Goal: Browse casually: Explore the website without a specific task or goal

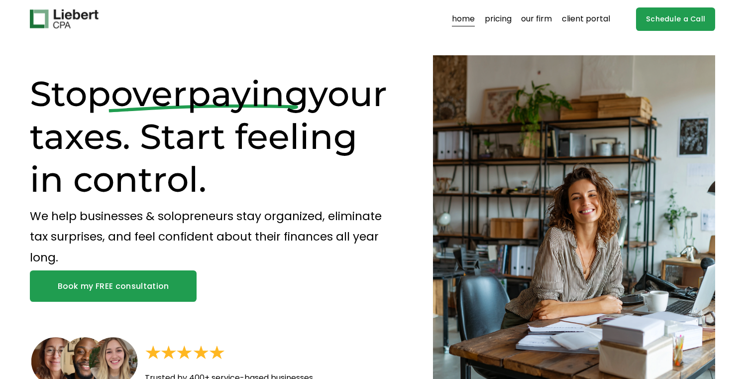
click at [283, 144] on h1 "Stop overpaying your taxes. Start feeling in control." at bounding box center [214, 136] width 368 height 128
click at [271, 123] on h1 "Stop overpaying your taxes. Start feeling in control." at bounding box center [214, 136] width 368 height 128
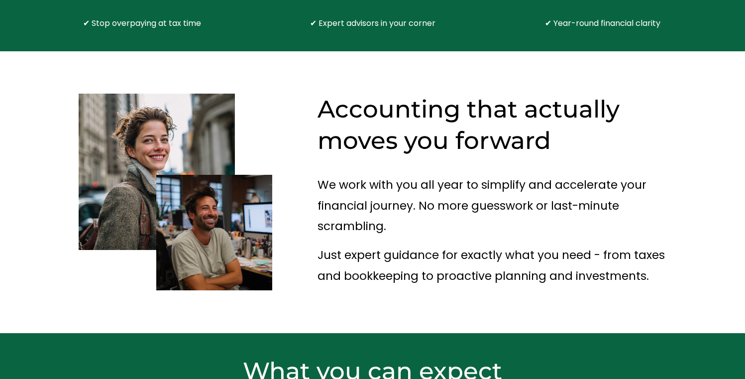
scroll to position [463, 0]
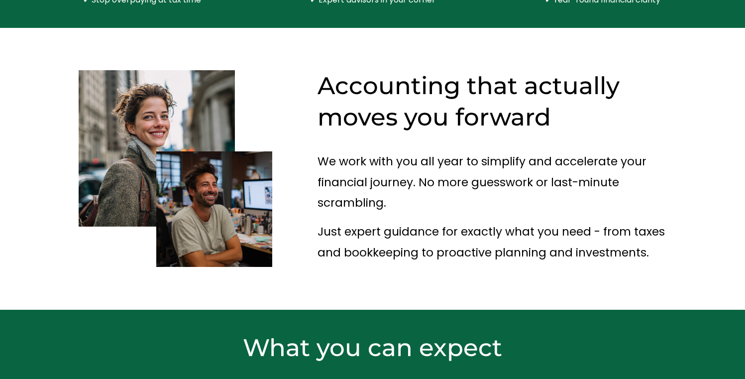
click at [340, 78] on h2 "Accounting that actually moves you forward" at bounding box center [501, 101] width 369 height 63
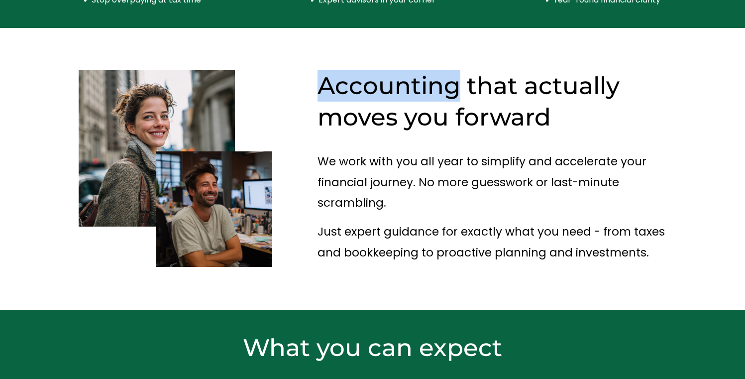
click at [340, 78] on h2 "Accounting that actually moves you forward" at bounding box center [501, 101] width 369 height 63
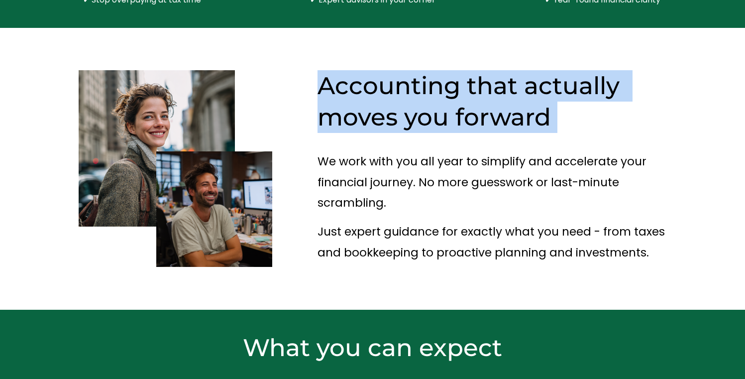
drag, startPoint x: 340, startPoint y: 78, endPoint x: 348, endPoint y: 100, distance: 23.8
click at [348, 100] on h2 "Accounting that actually moves you forward" at bounding box center [501, 101] width 369 height 63
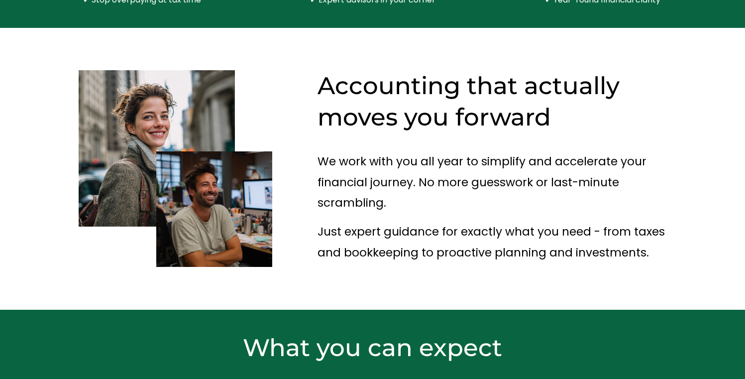
click at [349, 151] on p "We work with you all year to simplify and accelerate your financial journey. No…" at bounding box center [501, 182] width 369 height 62
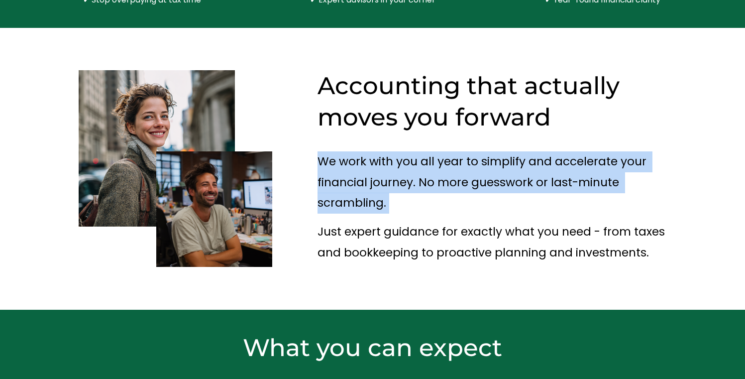
click at [349, 151] on p "We work with you all year to simplify and accelerate your financial journey. No…" at bounding box center [501, 182] width 369 height 62
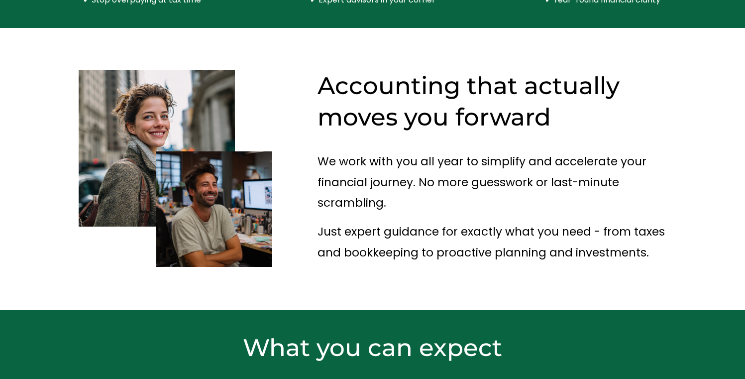
click at [349, 221] on p "Just expert guidance for exactly what you need - from taxes and bookkeeping to …" at bounding box center [501, 241] width 369 height 41
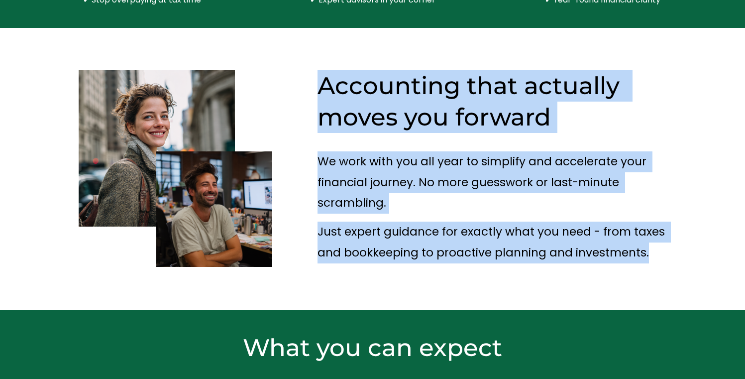
drag, startPoint x: 349, startPoint y: 214, endPoint x: 354, endPoint y: 82, distance: 132.5
click at [354, 82] on div "Accounting that actually moves you forward" at bounding box center [372, 168] width 745 height 237
click at [354, 82] on h2 "Accounting that actually moves you forward" at bounding box center [501, 101] width 369 height 63
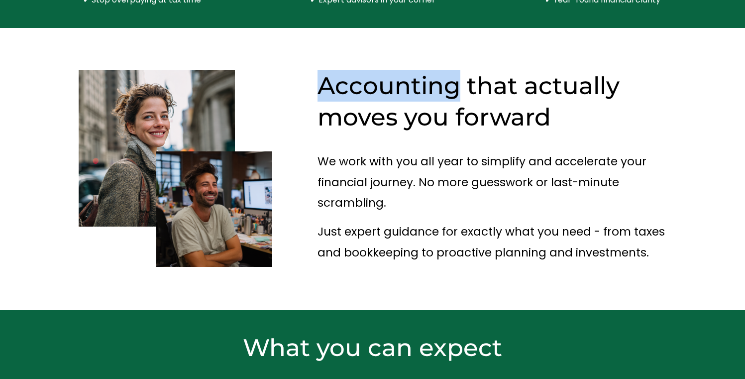
click at [354, 82] on h2 "Accounting that actually moves you forward" at bounding box center [501, 101] width 369 height 63
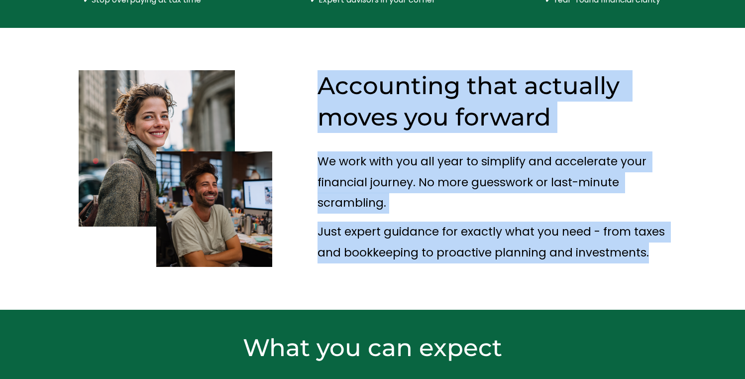
drag, startPoint x: 354, startPoint y: 82, endPoint x: 349, endPoint y: 209, distance: 127.0
click at [349, 209] on div "Accounting that actually moves you forward" at bounding box center [372, 168] width 745 height 237
click at [349, 221] on p "Just expert guidance for exactly what you need - from taxes and bookkeeping to …" at bounding box center [501, 241] width 369 height 41
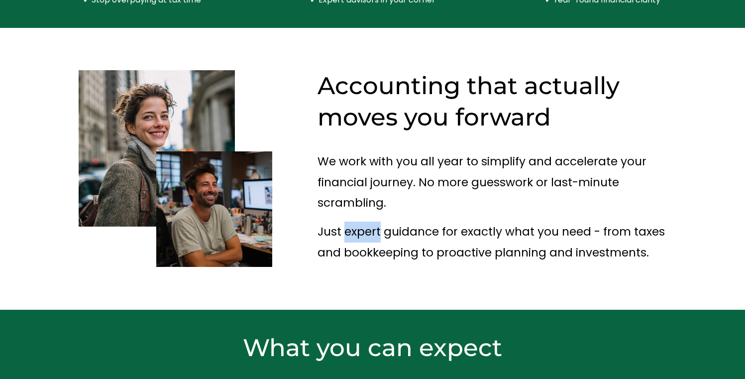
click at [349, 221] on p "Just expert guidance for exactly what you need - from taxes and bookkeeping to …" at bounding box center [501, 241] width 369 height 41
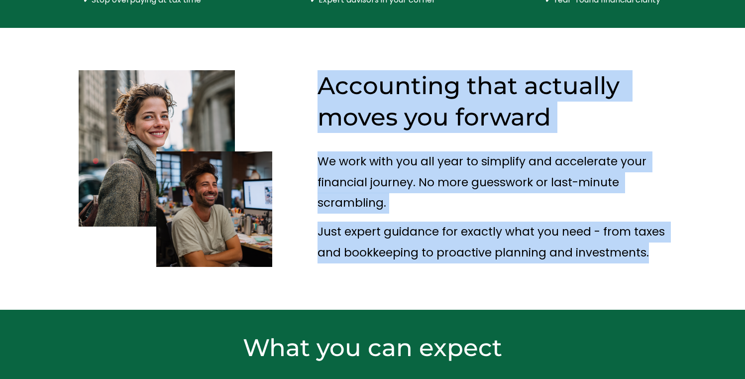
drag, startPoint x: 349, startPoint y: 209, endPoint x: 366, endPoint y: 97, distance: 113.2
click at [366, 97] on div "Accounting that actually moves you forward" at bounding box center [372, 168] width 745 height 237
click at [366, 97] on h2 "Accounting that actually moves you forward" at bounding box center [501, 101] width 369 height 63
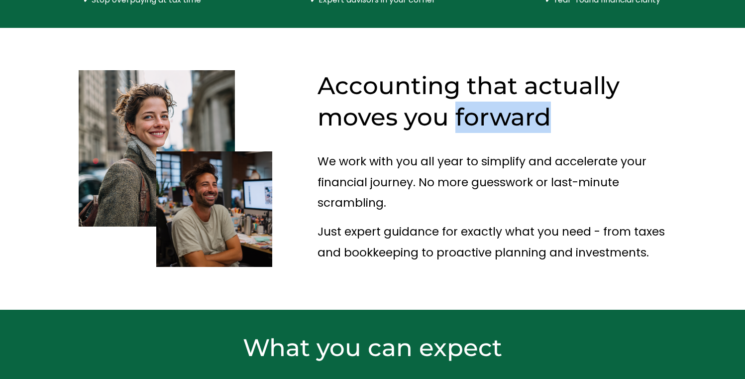
click at [366, 97] on h2 "Accounting that actually moves you forward" at bounding box center [501, 101] width 369 height 63
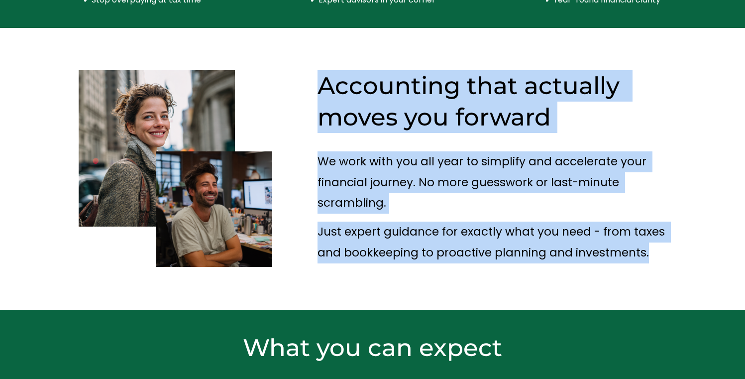
drag, startPoint x: 366, startPoint y: 97, endPoint x: 356, endPoint y: 203, distance: 107.0
click at [356, 203] on div "Accounting that actually moves you forward" at bounding box center [372, 168] width 745 height 237
click at [356, 221] on p "Just expert guidance for exactly what you need - from taxes and bookkeeping to …" at bounding box center [501, 241] width 369 height 41
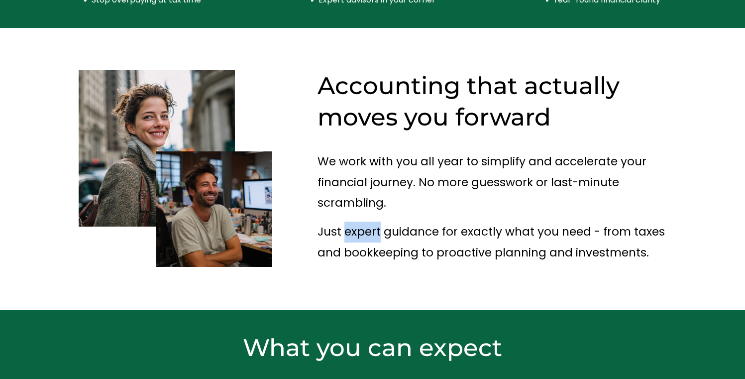
click at [356, 221] on p "Just expert guidance for exactly what you need - from taxes and bookkeeping to …" at bounding box center [501, 241] width 369 height 41
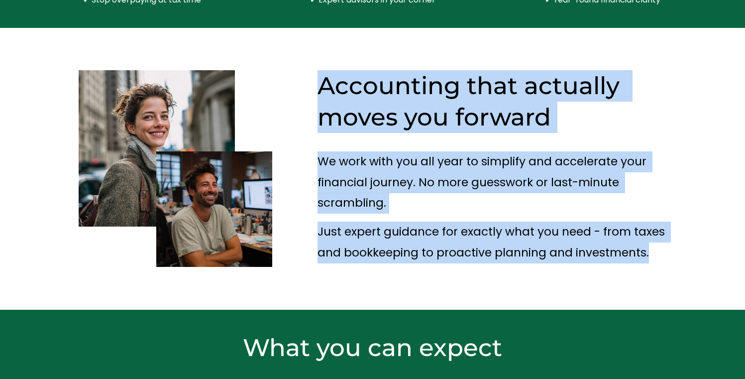
drag, startPoint x: 356, startPoint y: 203, endPoint x: 363, endPoint y: 74, distance: 130.0
click at [363, 74] on div "Accounting that actually moves you forward" at bounding box center [372, 168] width 745 height 237
click at [363, 74] on h2 "Accounting that actually moves you forward" at bounding box center [501, 101] width 369 height 63
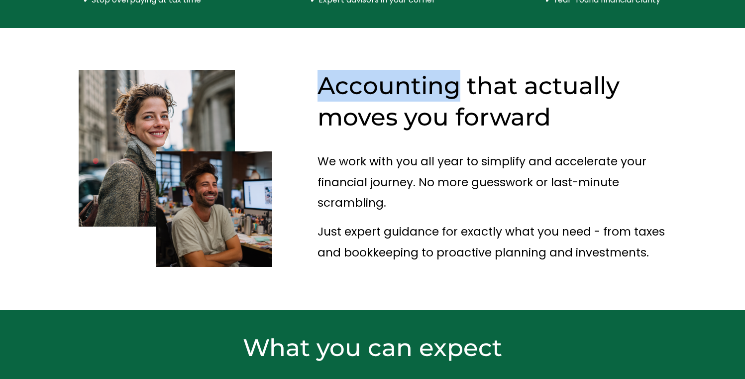
click at [363, 74] on h2 "Accounting that actually moves you forward" at bounding box center [501, 101] width 369 height 63
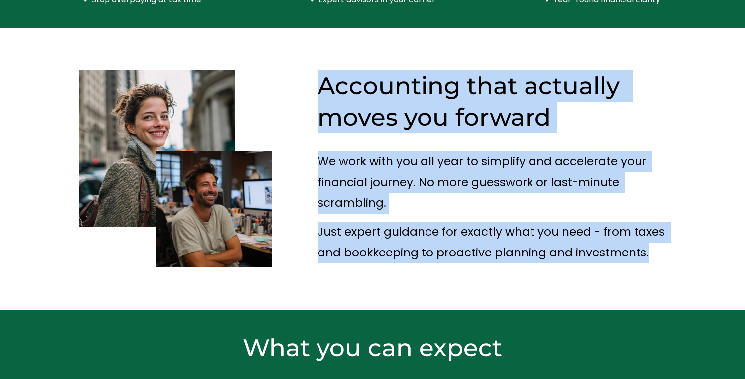
drag, startPoint x: 363, startPoint y: 74, endPoint x: 350, endPoint y: 199, distance: 126.0
click at [350, 199] on div "Accounting that actually moves you forward" at bounding box center [372, 168] width 745 height 237
click at [350, 221] on p "Just expert guidance for exactly what you need - from taxes and bookkeeping to …" at bounding box center [501, 241] width 369 height 41
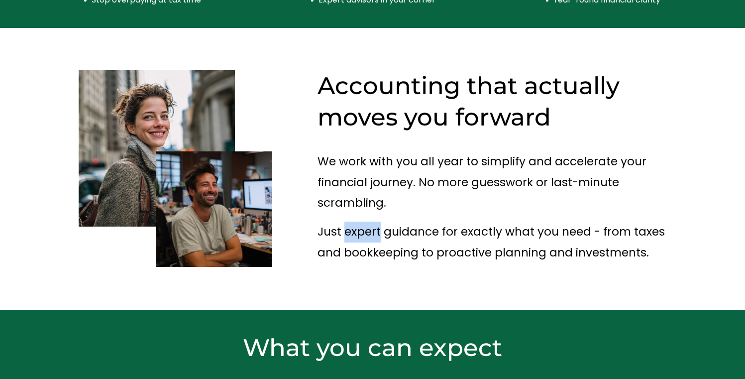
click at [350, 221] on p "Just expert guidance for exactly what you need - from taxes and bookkeeping to …" at bounding box center [501, 241] width 369 height 41
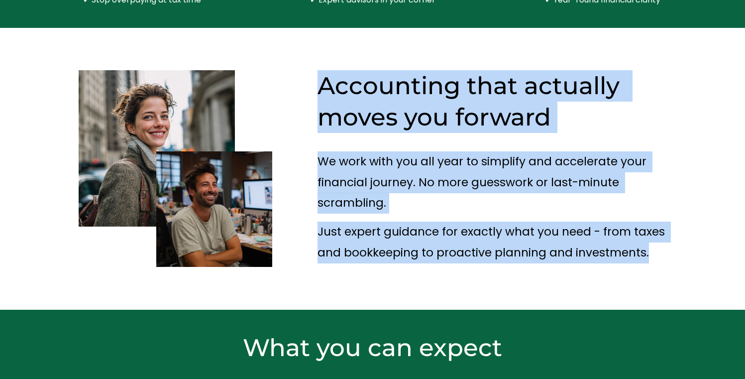
drag, startPoint x: 350, startPoint y: 199, endPoint x: 355, endPoint y: 87, distance: 112.0
click at [355, 87] on div "Accounting that actually moves you forward" at bounding box center [372, 168] width 745 height 237
click at [355, 87] on h2 "Accounting that actually moves you forward" at bounding box center [501, 101] width 369 height 63
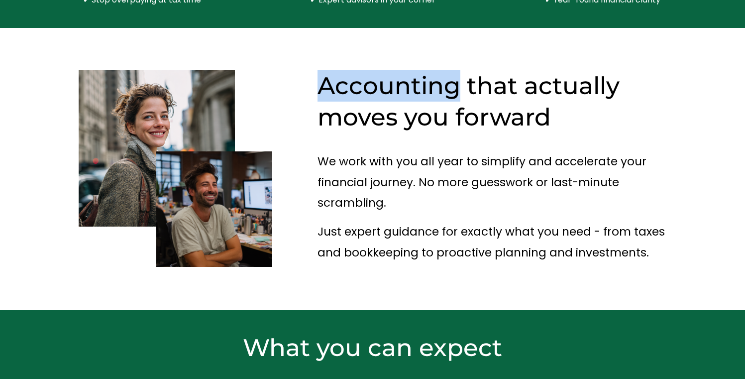
click at [355, 87] on h2 "Accounting that actually moves you forward" at bounding box center [501, 101] width 369 height 63
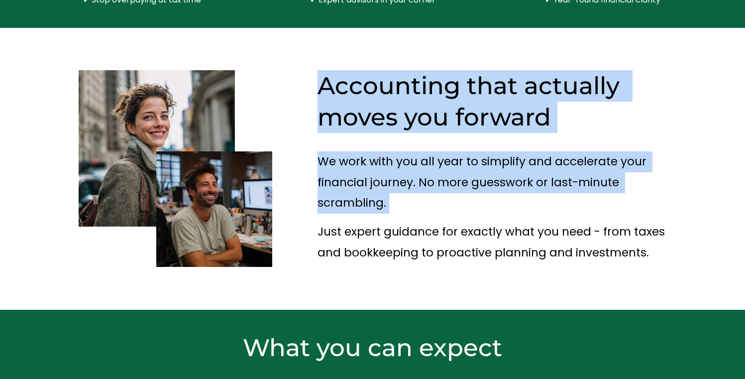
drag, startPoint x: 355, startPoint y: 87, endPoint x: 346, endPoint y: 178, distance: 91.5
click at [346, 178] on div "Accounting that actually moves you forward" at bounding box center [372, 168] width 745 height 237
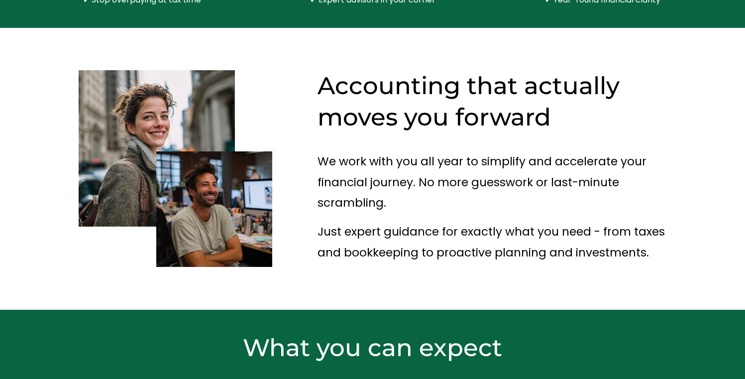
click at [344, 221] on p "Just expert guidance for exactly what you need - from taxes and bookkeeping to …" at bounding box center [501, 241] width 369 height 41
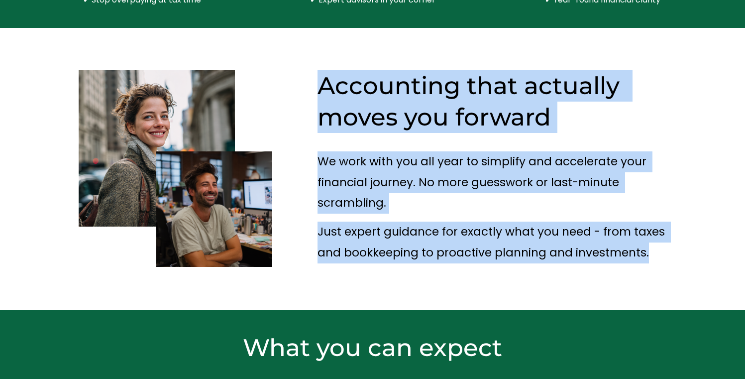
drag, startPoint x: 344, startPoint y: 199, endPoint x: 354, endPoint y: 102, distance: 96.5
click at [353, 102] on div "Accounting that actually moves you forward" at bounding box center [372, 168] width 745 height 237
click at [354, 102] on h2 "Accounting that actually moves you forward" at bounding box center [501, 101] width 369 height 63
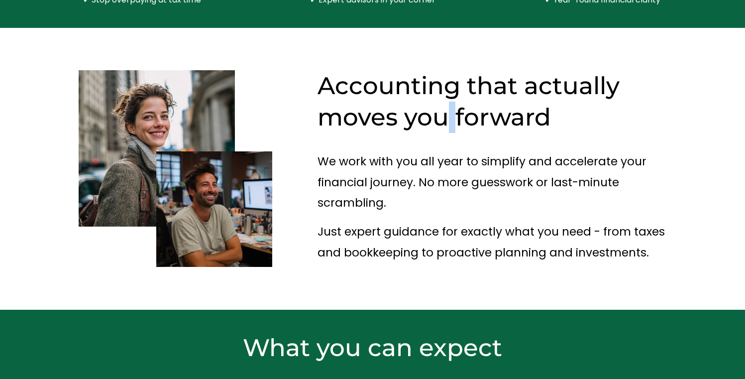
click at [354, 102] on h2 "Accounting that actually moves you forward" at bounding box center [501, 101] width 369 height 63
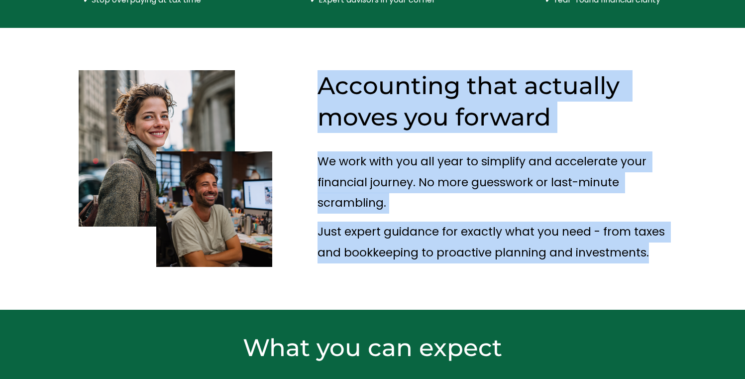
drag, startPoint x: 354, startPoint y: 102, endPoint x: 346, endPoint y: 203, distance: 100.8
click at [346, 203] on div "Accounting that actually moves you forward" at bounding box center [372, 168] width 745 height 237
click at [346, 221] on p "Just expert guidance for exactly what you need - from taxes and bookkeeping to …" at bounding box center [501, 241] width 369 height 41
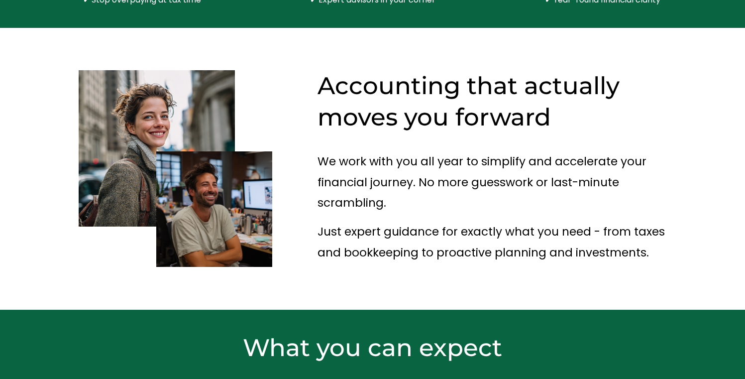
click at [346, 221] on p "Just expert guidance for exactly what you need - from taxes and bookkeeping to …" at bounding box center [501, 241] width 369 height 41
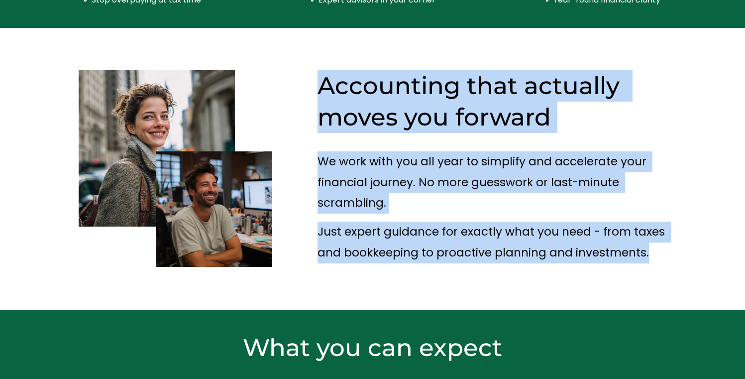
drag, startPoint x: 346, startPoint y: 203, endPoint x: 349, endPoint y: 101, distance: 101.6
click at [349, 101] on div "Accounting that actually moves you forward" at bounding box center [372, 168] width 745 height 237
click at [349, 101] on h2 "Accounting that actually moves you forward" at bounding box center [501, 101] width 369 height 63
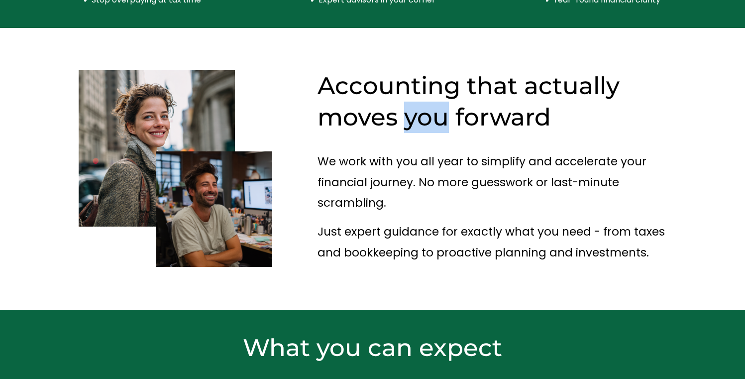
click at [349, 101] on h2 "Accounting that actually moves you forward" at bounding box center [501, 101] width 369 height 63
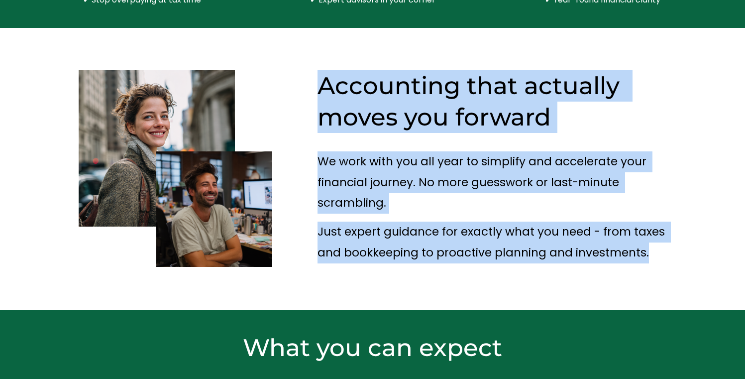
drag, startPoint x: 349, startPoint y: 101, endPoint x: 344, endPoint y: 201, distance: 99.1
click at [344, 201] on div "Accounting that actually moves you forward" at bounding box center [372, 168] width 745 height 237
click at [344, 221] on p "Just expert guidance for exactly what you need - from taxes and bookkeeping to …" at bounding box center [501, 241] width 369 height 41
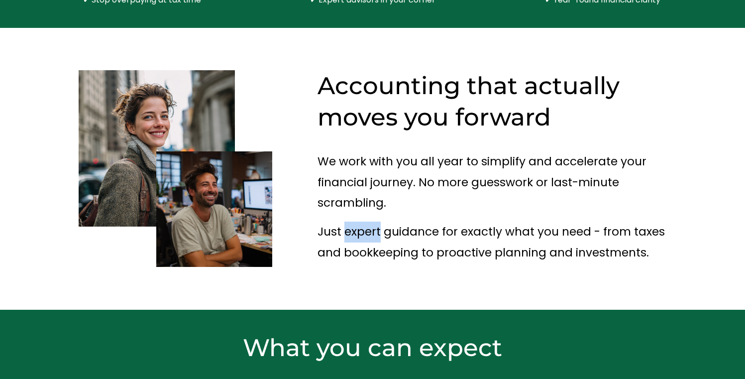
click at [344, 221] on p "Just expert guidance for exactly what you need - from taxes and bookkeeping to …" at bounding box center [501, 241] width 369 height 41
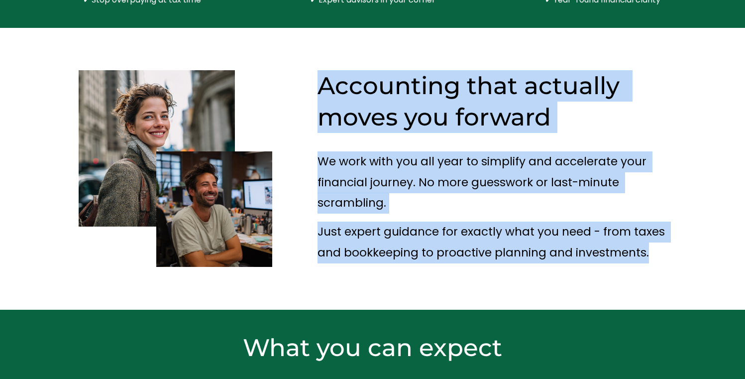
drag, startPoint x: 344, startPoint y: 201, endPoint x: 350, endPoint y: 92, distance: 109.1
click at [350, 92] on div "Accounting that actually moves you forward" at bounding box center [372, 168] width 745 height 237
click at [350, 92] on h2 "Accounting that actually moves you forward" at bounding box center [501, 101] width 369 height 63
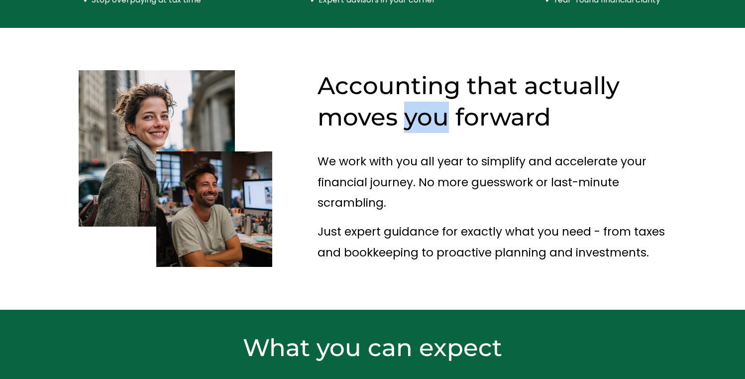
click at [350, 92] on h2 "Accounting that actually moves you forward" at bounding box center [501, 101] width 369 height 63
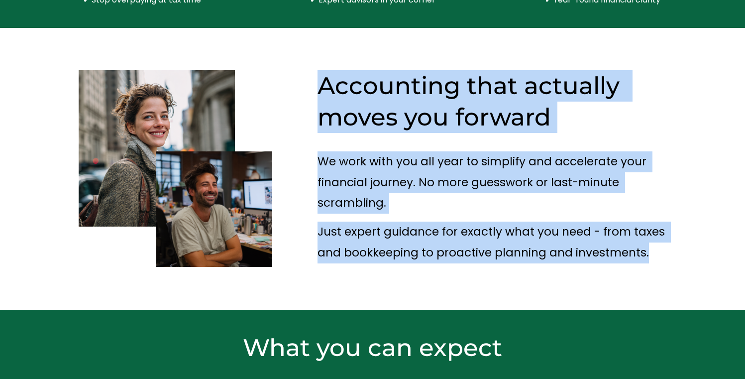
drag, startPoint x: 350, startPoint y: 92, endPoint x: 343, endPoint y: 199, distance: 107.7
click at [343, 199] on div "Accounting that actually moves you forward" at bounding box center [372, 168] width 745 height 237
click at [343, 221] on p "Just expert guidance for exactly what you need - from taxes and bookkeeping to …" at bounding box center [501, 241] width 369 height 41
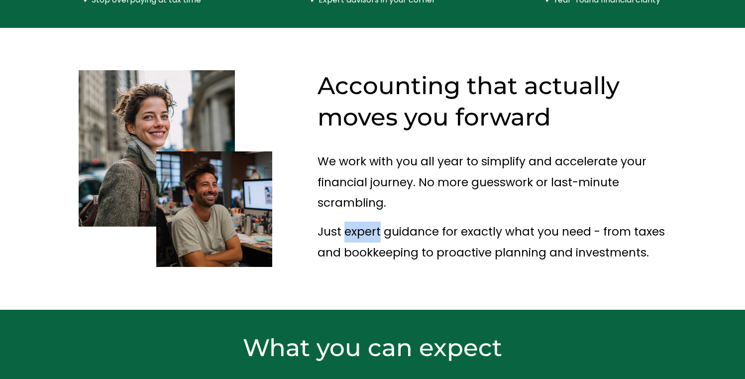
click at [343, 221] on p "Just expert guidance for exactly what you need - from taxes and bookkeeping to …" at bounding box center [501, 241] width 369 height 41
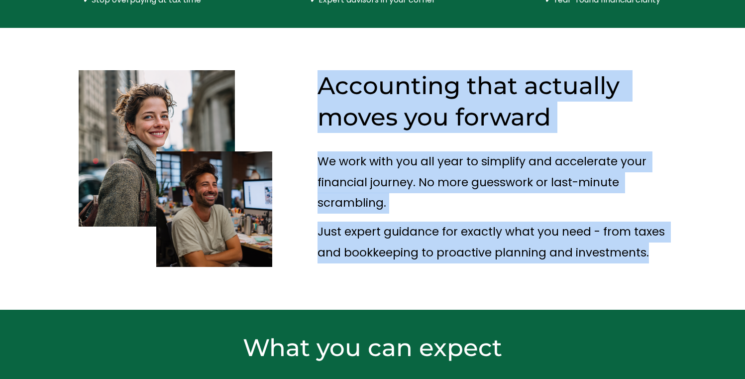
drag, startPoint x: 343, startPoint y: 199, endPoint x: 340, endPoint y: 110, distance: 89.1
click at [340, 110] on div "Accounting that actually moves you forward" at bounding box center [372, 168] width 745 height 237
click at [340, 110] on h2 "Accounting that actually moves you forward" at bounding box center [501, 101] width 369 height 63
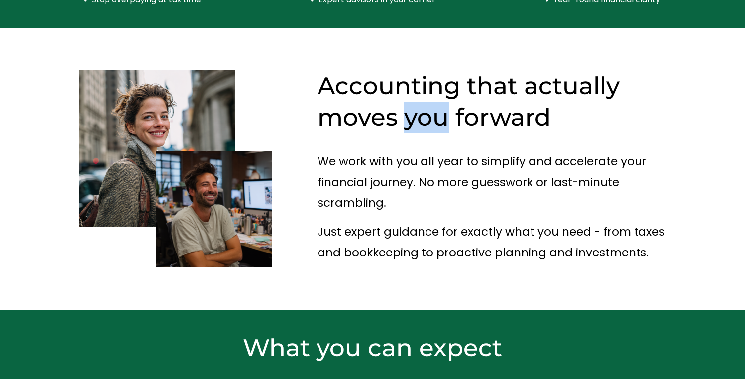
click at [340, 110] on h2 "Accounting that actually moves you forward" at bounding box center [501, 101] width 369 height 63
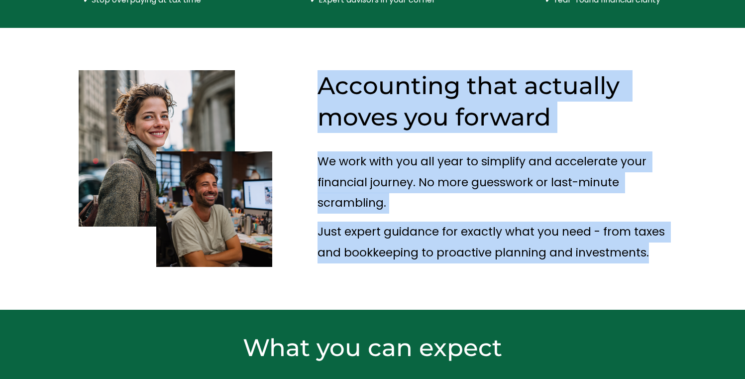
drag, startPoint x: 340, startPoint y: 110, endPoint x: 340, endPoint y: 188, distance: 78.1
click at [340, 188] on div "Accounting that actually moves you forward" at bounding box center [372, 168] width 745 height 237
click at [340, 188] on div "We work with you all year to simplify and accelerate your financial journey. No…" at bounding box center [501, 207] width 369 height 112
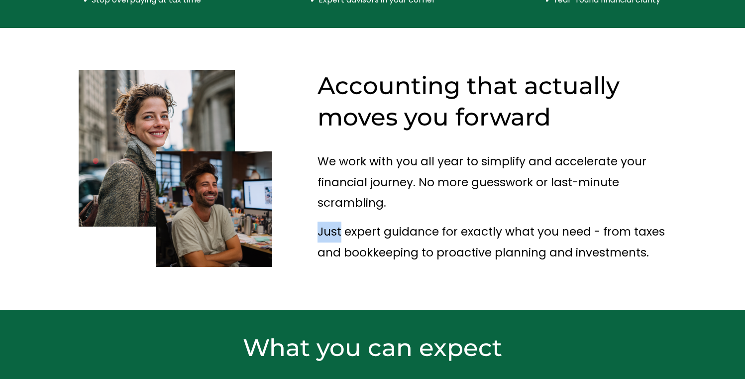
click at [340, 188] on div "We work with you all year to simplify and accelerate your financial journey. No…" at bounding box center [501, 207] width 369 height 112
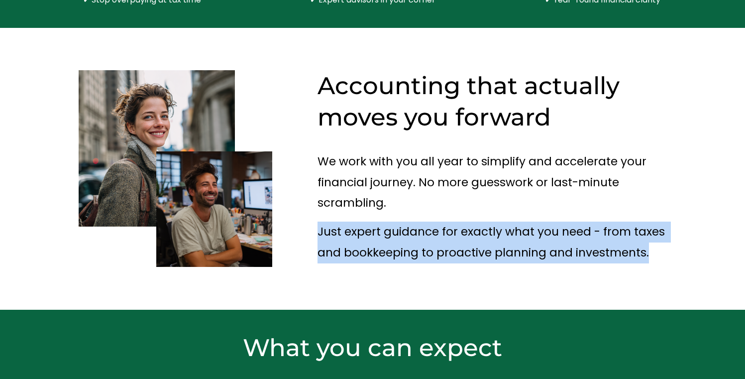
drag, startPoint x: 340, startPoint y: 188, endPoint x: 339, endPoint y: 143, distance: 45.3
click at [339, 169] on div "We work with you all year to simplify and accelerate your financial journey. No…" at bounding box center [501, 207] width 369 height 112
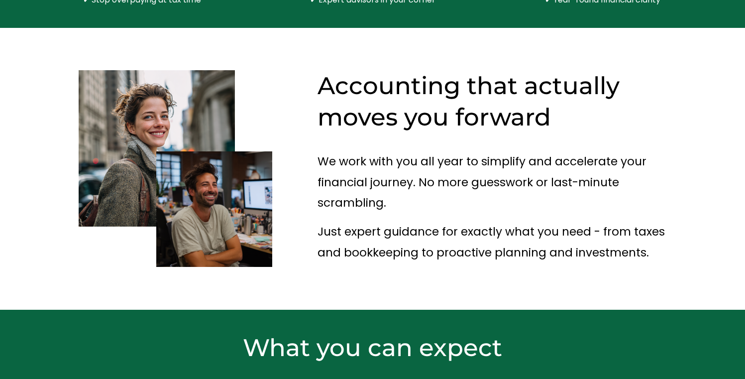
click at [342, 105] on h2 "Accounting that actually moves you forward" at bounding box center [501, 101] width 369 height 63
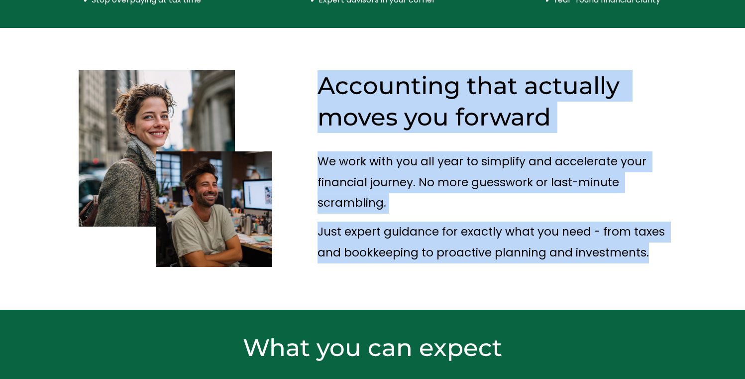
drag, startPoint x: 342, startPoint y: 105, endPoint x: 347, endPoint y: 205, distance: 99.6
click at [347, 205] on div "Accounting that actually moves you forward" at bounding box center [372, 168] width 745 height 237
click at [347, 221] on p "Just expert guidance for exactly what you need - from taxes and bookkeeping to …" at bounding box center [501, 241] width 369 height 41
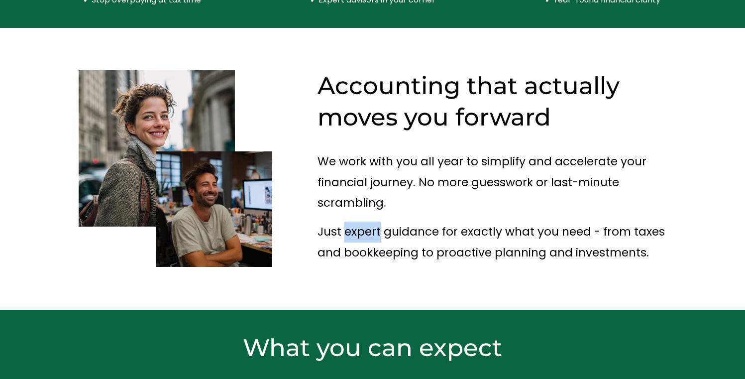
click at [347, 221] on p "Just expert guidance for exactly what you need - from taxes and bookkeeping to …" at bounding box center [501, 241] width 369 height 41
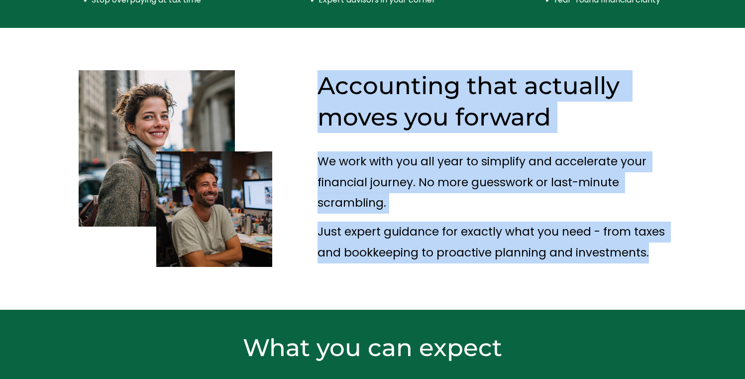
drag, startPoint x: 347, startPoint y: 205, endPoint x: 358, endPoint y: 109, distance: 96.2
click at [358, 109] on div "Accounting that actually moves you forward" at bounding box center [372, 168] width 745 height 237
click at [358, 109] on h2 "Accounting that actually moves you forward" at bounding box center [501, 101] width 369 height 63
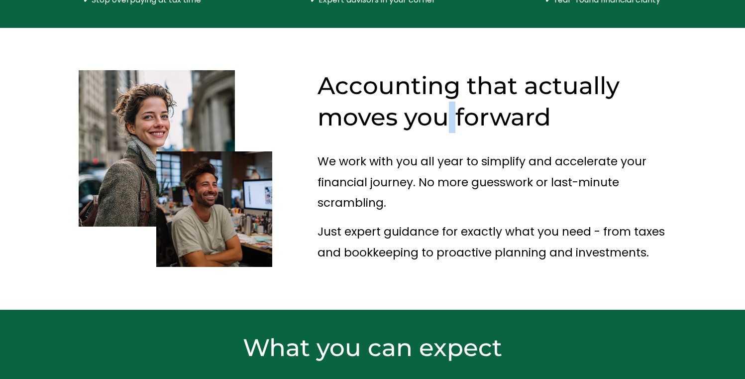
click at [358, 109] on h2 "Accounting that actually moves you forward" at bounding box center [501, 101] width 369 height 63
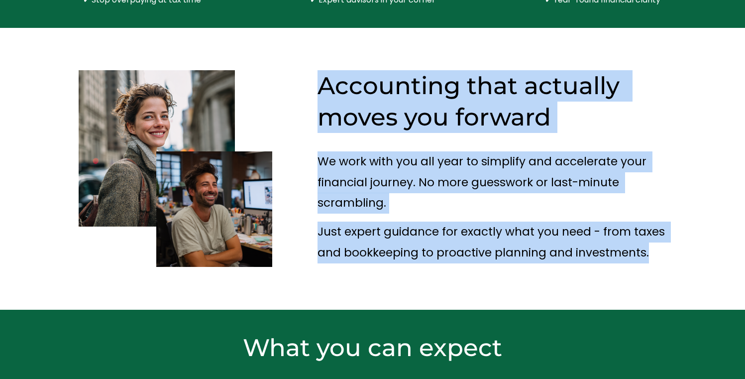
drag, startPoint x: 358, startPoint y: 109, endPoint x: 351, endPoint y: 206, distance: 97.3
click at [351, 206] on div "Accounting that actually moves you forward" at bounding box center [372, 168] width 745 height 237
click at [351, 221] on p "Just expert guidance for exactly what you need - from taxes and bookkeeping to …" at bounding box center [501, 241] width 369 height 41
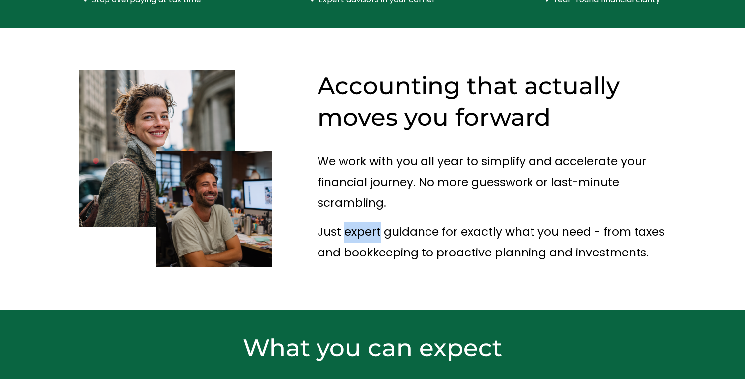
click at [351, 221] on p "Just expert guidance for exactly what you need - from taxes and bookkeeping to …" at bounding box center [501, 241] width 369 height 41
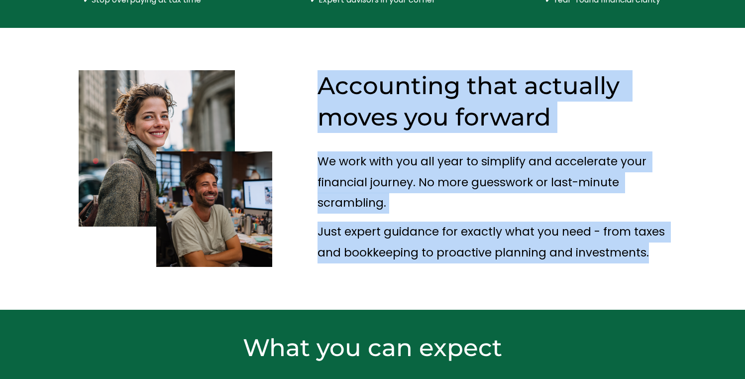
drag, startPoint x: 351, startPoint y: 206, endPoint x: 353, endPoint y: 118, distance: 88.1
click at [353, 118] on div "Accounting that actually moves you forward" at bounding box center [372, 168] width 745 height 237
click at [353, 118] on div "Accounting that actually moves you forward" at bounding box center [501, 107] width 369 height 75
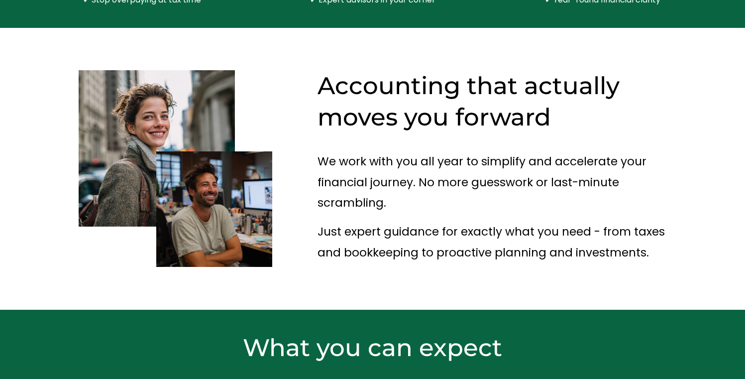
click at [338, 221] on p "Just expert guidance for exactly what you need - from taxes and bookkeeping to …" at bounding box center [501, 241] width 369 height 41
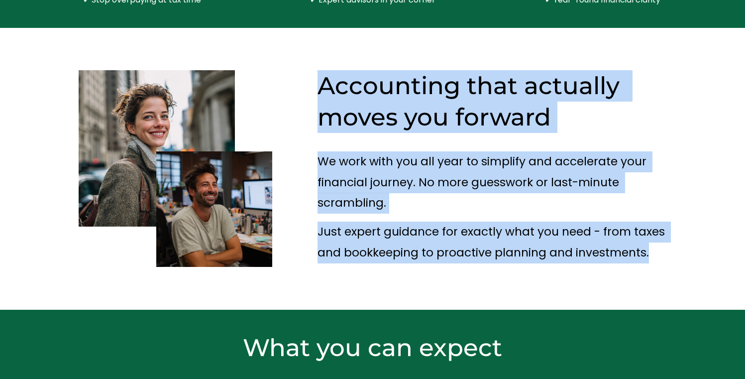
drag, startPoint x: 338, startPoint y: 203, endPoint x: 330, endPoint y: 99, distance: 105.3
click at [330, 99] on div "Accounting that actually moves you forward" at bounding box center [372, 168] width 745 height 237
click at [330, 99] on h2 "Accounting that actually moves you forward" at bounding box center [501, 101] width 369 height 63
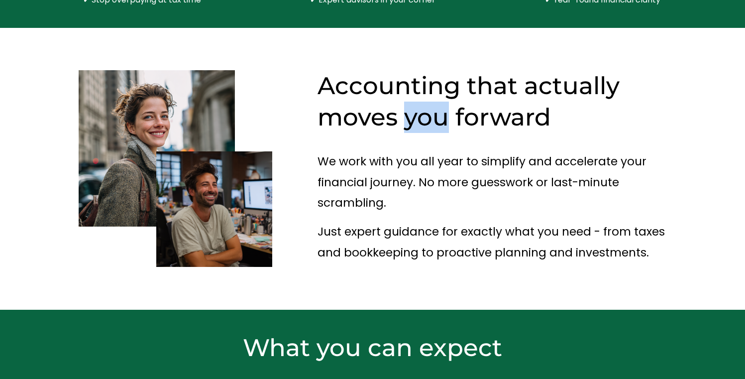
click at [330, 99] on h2 "Accounting that actually moves you forward" at bounding box center [501, 101] width 369 height 63
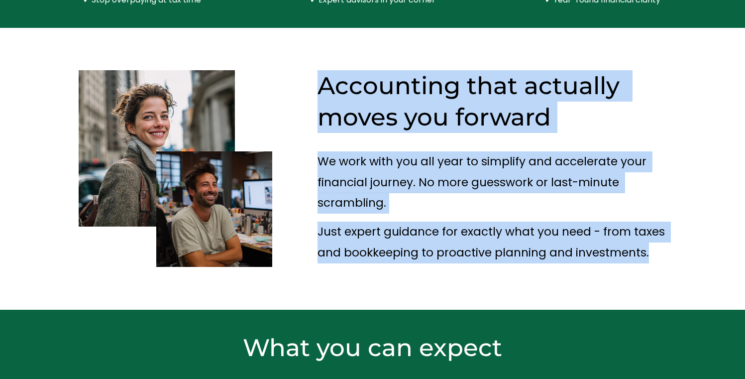
drag, startPoint x: 330, startPoint y: 99, endPoint x: 331, endPoint y: 194, distance: 95.0
click at [331, 194] on div "Accounting that actually moves you forward" at bounding box center [372, 168] width 745 height 237
click at [331, 221] on p "Just expert guidance for exactly what you need - from taxes and bookkeeping to …" at bounding box center [501, 241] width 369 height 41
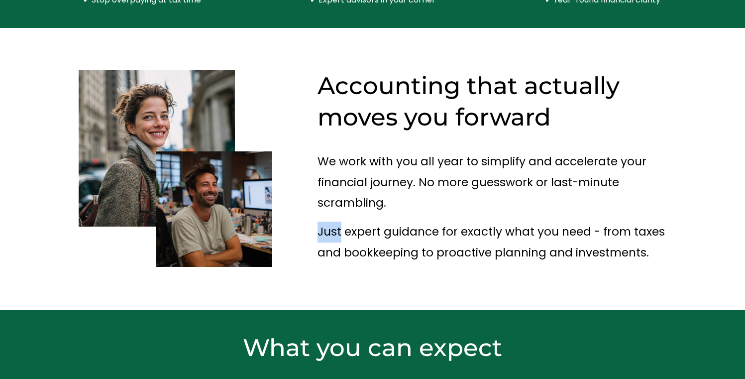
click at [331, 221] on p "Just expert guidance for exactly what you need - from taxes and bookkeeping to …" at bounding box center [501, 241] width 369 height 41
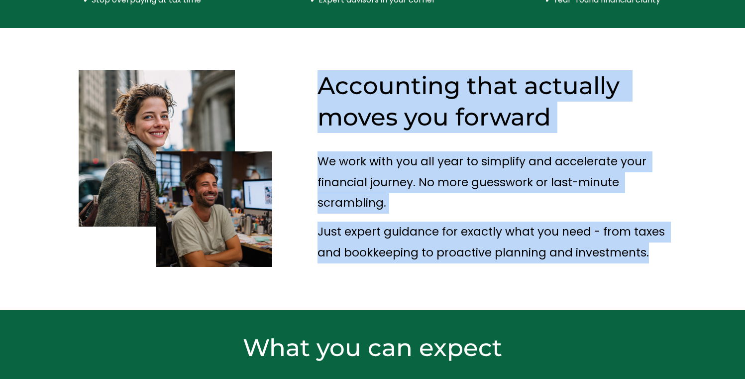
drag, startPoint x: 331, startPoint y: 194, endPoint x: 331, endPoint y: 104, distance: 89.6
click at [331, 104] on div "Accounting that actually moves you forward" at bounding box center [372, 168] width 745 height 237
click at [331, 104] on h2 "Accounting that actually moves you forward" at bounding box center [501, 101] width 369 height 63
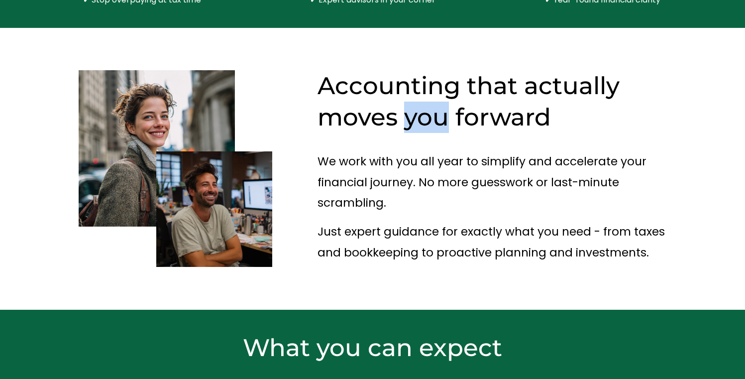
click at [331, 104] on h2 "Accounting that actually moves you forward" at bounding box center [501, 101] width 369 height 63
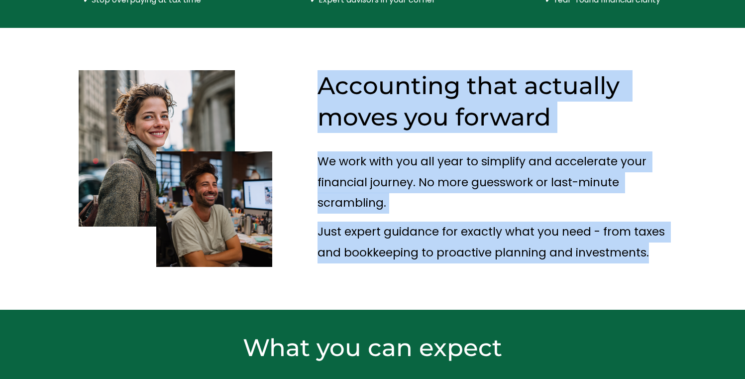
drag, startPoint x: 331, startPoint y: 104, endPoint x: 328, endPoint y: 198, distance: 93.6
click at [328, 198] on div "Accounting that actually moves you forward" at bounding box center [372, 168] width 745 height 237
click at [328, 221] on p "Just expert guidance for exactly what you need - from taxes and bookkeeping to …" at bounding box center [501, 241] width 369 height 41
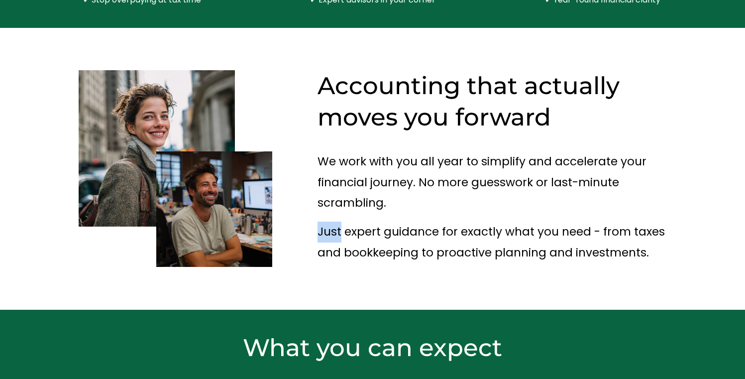
click at [328, 221] on p "Just expert guidance for exactly what you need - from taxes and bookkeeping to …" at bounding box center [501, 241] width 369 height 41
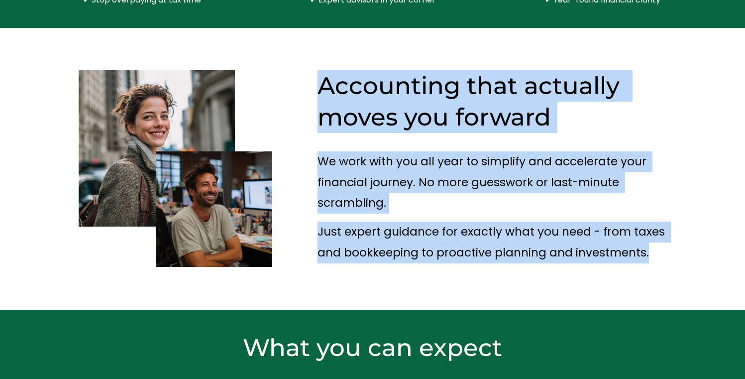
drag, startPoint x: 328, startPoint y: 198, endPoint x: 325, endPoint y: 112, distance: 85.1
click at [325, 112] on div "Accounting that actually moves you forward" at bounding box center [372, 168] width 745 height 237
click at [325, 112] on h2 "Accounting that actually moves you forward" at bounding box center [501, 101] width 369 height 63
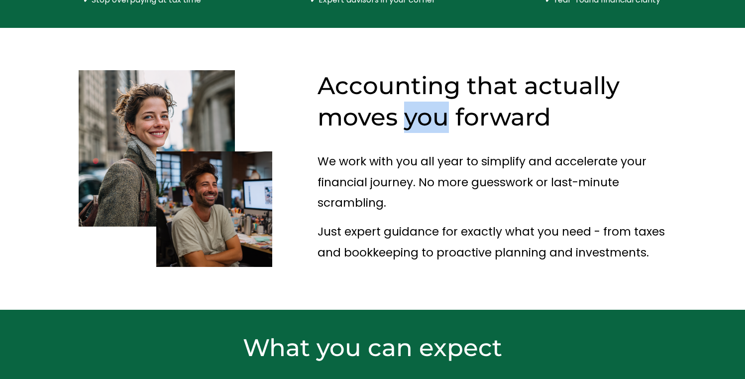
click at [325, 112] on h2 "Accounting that actually moves you forward" at bounding box center [501, 101] width 369 height 63
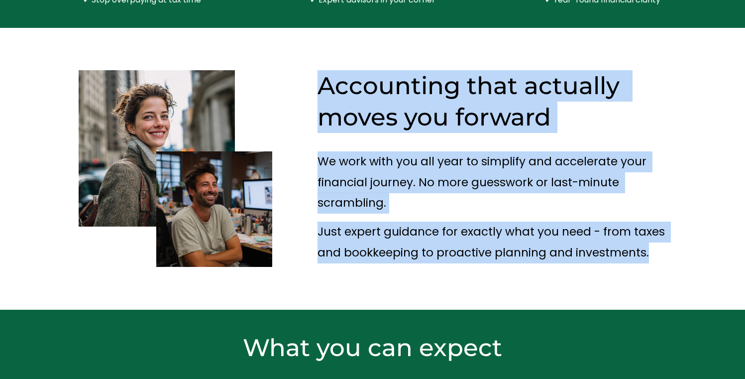
drag, startPoint x: 325, startPoint y: 112, endPoint x: 326, endPoint y: 202, distance: 89.6
click at [326, 202] on div "Accounting that actually moves you forward" at bounding box center [372, 168] width 745 height 237
click at [326, 221] on p "Just expert guidance for exactly what you need - from taxes and bookkeeping to …" at bounding box center [501, 241] width 369 height 41
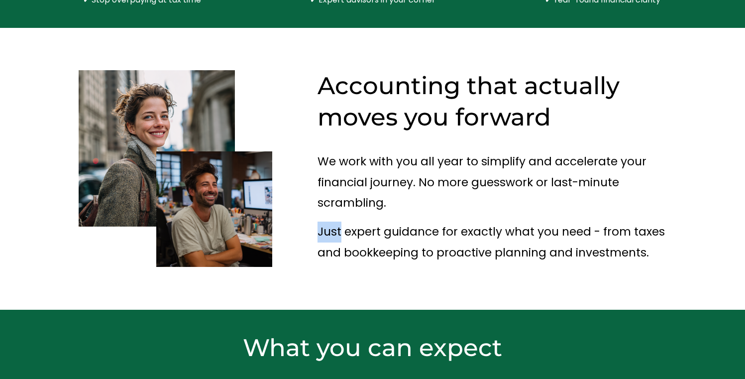
click at [326, 221] on p "Just expert guidance for exactly what you need - from taxes and bookkeeping to …" at bounding box center [501, 241] width 369 height 41
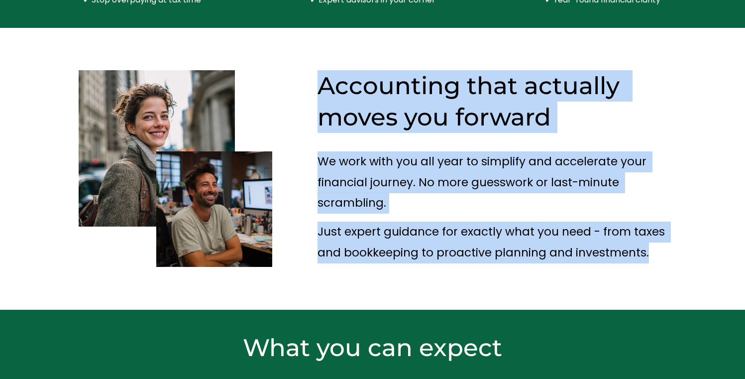
drag, startPoint x: 326, startPoint y: 202, endPoint x: 328, endPoint y: 116, distance: 85.6
click at [328, 116] on div "Accounting that actually moves you forward" at bounding box center [372, 168] width 745 height 237
click at [328, 116] on h2 "Accounting that actually moves you forward" at bounding box center [501, 101] width 369 height 63
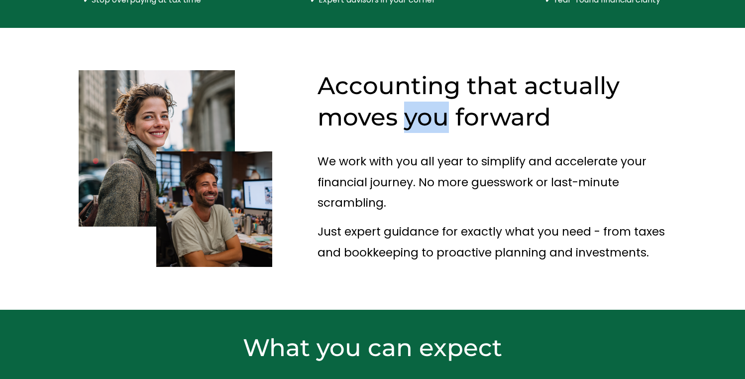
click at [328, 116] on h2 "Accounting that actually moves you forward" at bounding box center [501, 101] width 369 height 63
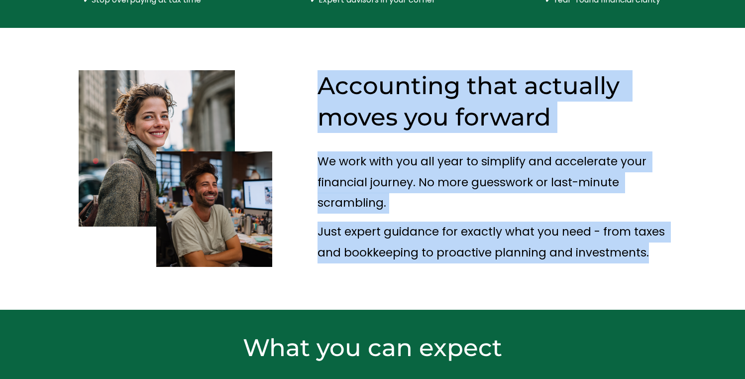
drag, startPoint x: 328, startPoint y: 116, endPoint x: 325, endPoint y: 205, distance: 88.6
click at [325, 204] on div "Accounting that actually moves you forward" at bounding box center [372, 168] width 745 height 237
click at [325, 221] on p "Just expert guidance for exactly what you need - from taxes and bookkeeping to …" at bounding box center [501, 241] width 369 height 41
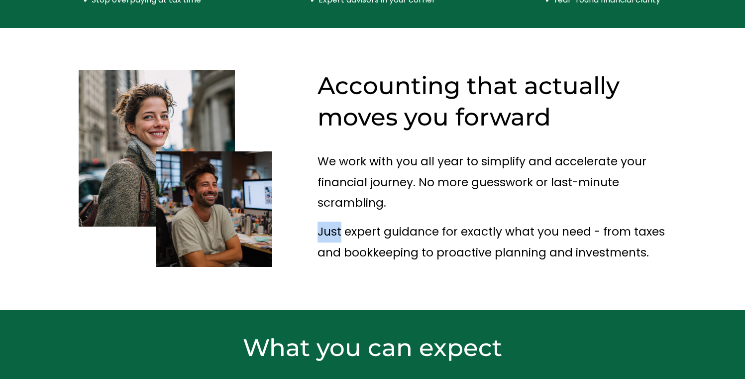
click at [325, 221] on p "Just expert guidance for exactly what you need - from taxes and bookkeeping to …" at bounding box center [501, 241] width 369 height 41
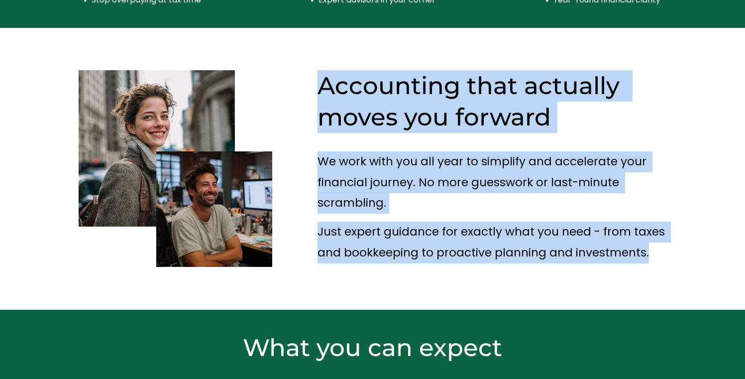
drag, startPoint x: 325, startPoint y: 205, endPoint x: 332, endPoint y: 105, distance: 99.7
click at [332, 105] on div "Accounting that actually moves you forward" at bounding box center [372, 168] width 745 height 237
click at [332, 105] on h2 "Accounting that actually moves you forward" at bounding box center [501, 101] width 369 height 63
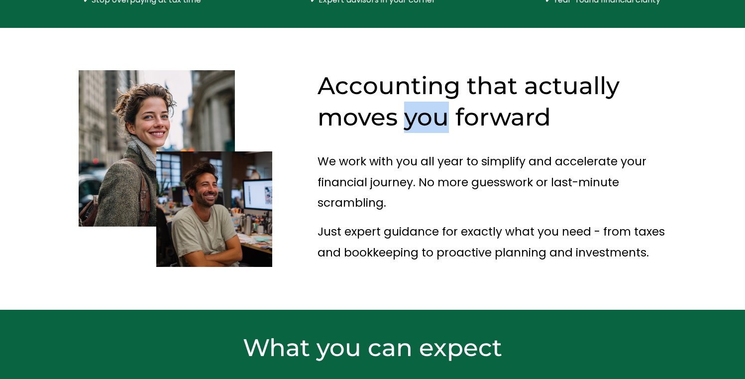
click at [332, 105] on h2 "Accounting that actually moves you forward" at bounding box center [501, 101] width 369 height 63
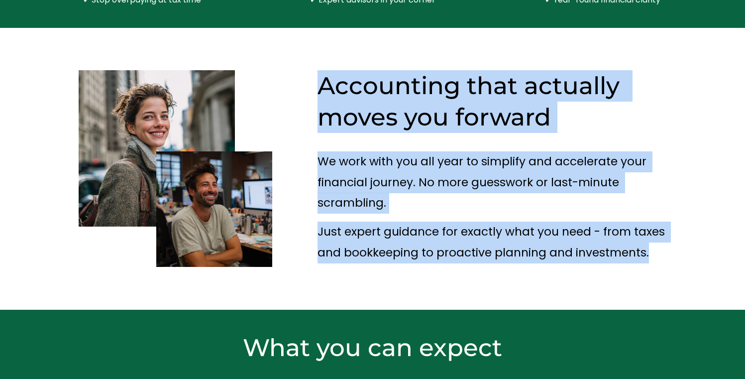
drag, startPoint x: 332, startPoint y: 105, endPoint x: 330, endPoint y: 208, distance: 103.0
click at [329, 208] on div "Accounting that actually moves you forward" at bounding box center [372, 168] width 745 height 237
click at [330, 221] on p "Just expert guidance for exactly what you need - from taxes and bookkeeping to …" at bounding box center [501, 241] width 369 height 41
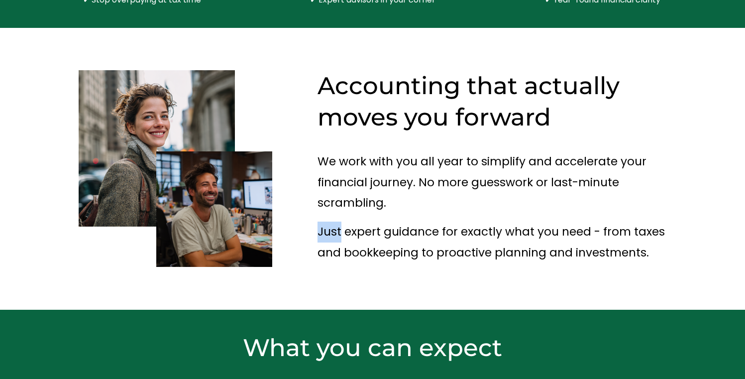
click at [330, 221] on p "Just expert guidance for exactly what you need - from taxes and bookkeeping to …" at bounding box center [501, 241] width 369 height 41
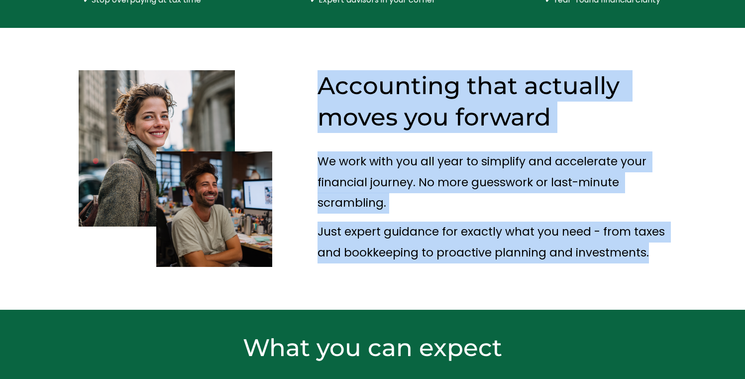
drag, startPoint x: 330, startPoint y: 208, endPoint x: 337, endPoint y: 112, distance: 96.8
click at [337, 112] on div "Accounting that actually moves you forward" at bounding box center [372, 168] width 745 height 237
click at [337, 112] on h2 "Accounting that actually moves you forward" at bounding box center [501, 101] width 369 height 63
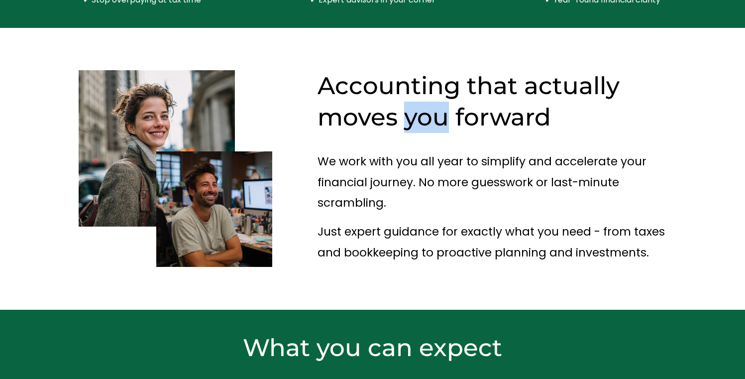
click at [337, 112] on h2 "Accounting that actually moves you forward" at bounding box center [501, 101] width 369 height 63
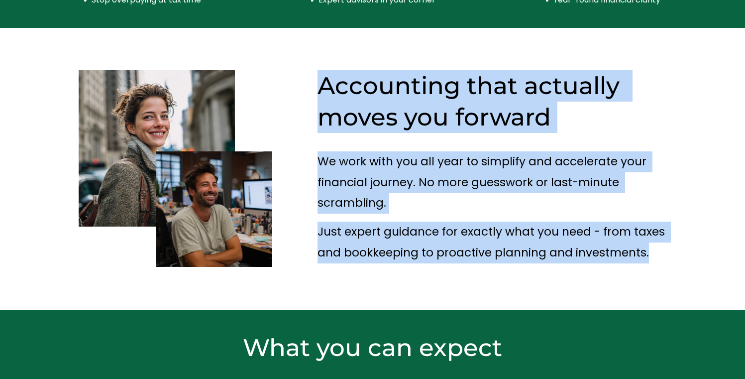
drag, startPoint x: 337, startPoint y: 112, endPoint x: 336, endPoint y: 195, distance: 83.1
click at [336, 195] on div "Accounting that actually moves you forward" at bounding box center [372, 168] width 745 height 237
click at [336, 221] on p "Just expert guidance for exactly what you need - from taxes and bookkeeping to …" at bounding box center [501, 241] width 369 height 41
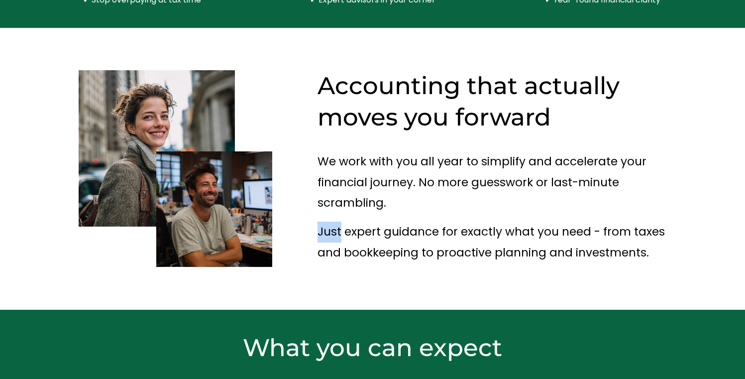
click at [336, 221] on p "Just expert guidance for exactly what you need - from taxes and bookkeeping to …" at bounding box center [501, 241] width 369 height 41
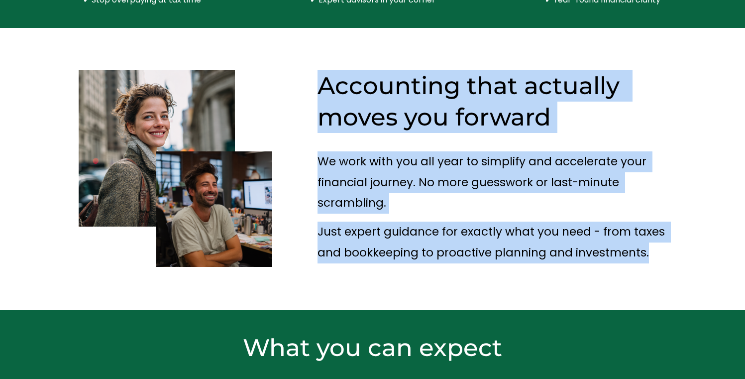
drag, startPoint x: 336, startPoint y: 195, endPoint x: 347, endPoint y: 119, distance: 76.5
click at [347, 119] on div "Accounting that actually moves you forward" at bounding box center [372, 168] width 745 height 237
click at [344, 108] on h2 "Accounting that actually moves you forward" at bounding box center [501, 101] width 369 height 63
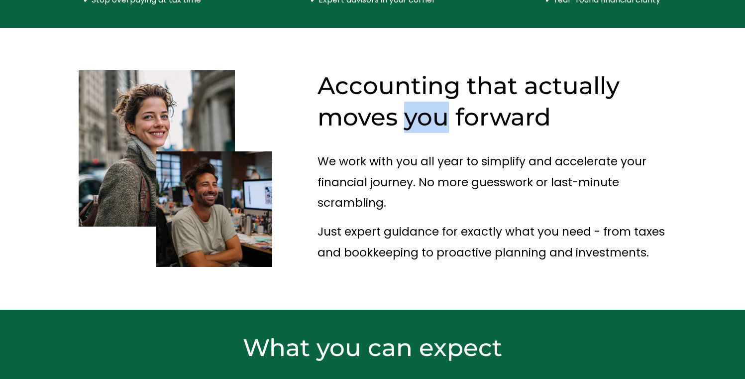
click at [344, 108] on h2 "Accounting that actually moves you forward" at bounding box center [501, 101] width 369 height 63
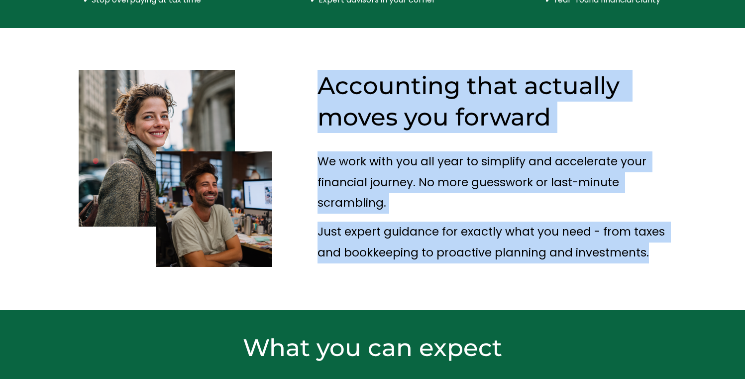
drag, startPoint x: 344, startPoint y: 108, endPoint x: 345, endPoint y: 200, distance: 91.5
click at [345, 200] on div "Accounting that actually moves you forward" at bounding box center [372, 168] width 745 height 237
click at [346, 221] on p "Just expert guidance for exactly what you need - from taxes and bookkeeping to …" at bounding box center [501, 241] width 369 height 41
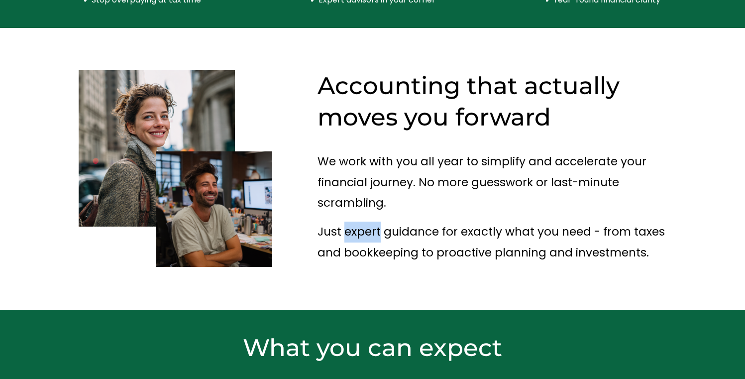
click at [346, 221] on p "Just expert guidance for exactly what you need - from taxes and bookkeeping to …" at bounding box center [501, 241] width 369 height 41
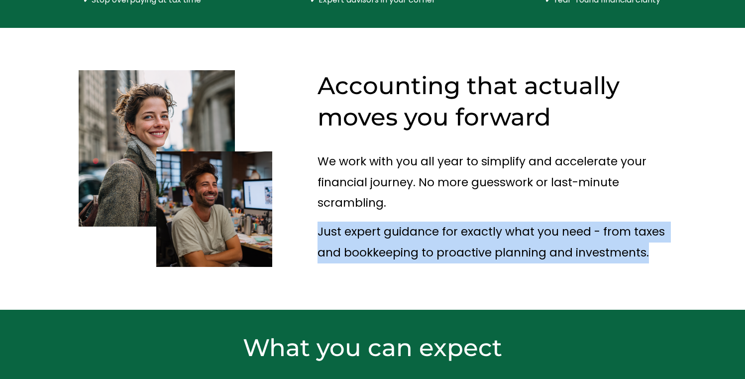
drag, startPoint x: 346, startPoint y: 205, endPoint x: 344, endPoint y: 192, distance: 13.1
click at [345, 221] on p "Just expert guidance for exactly what you need - from taxes and bookkeeping to …" at bounding box center [501, 241] width 369 height 41
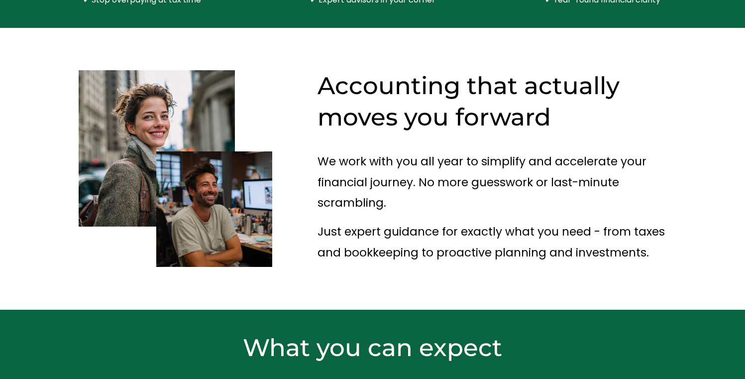
click at [346, 105] on h2 "Accounting that actually moves you forward" at bounding box center [501, 101] width 369 height 63
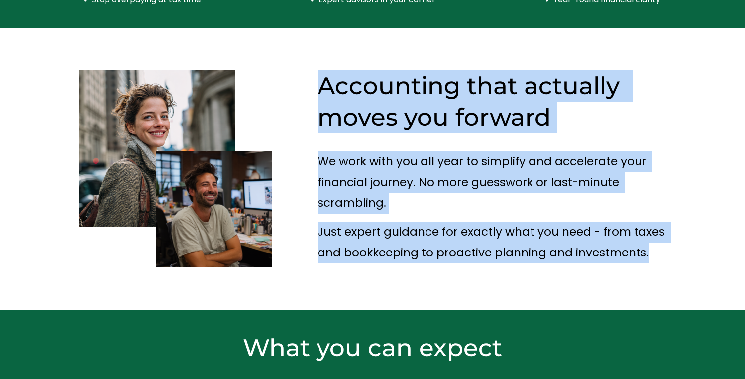
drag, startPoint x: 346, startPoint y: 105, endPoint x: 355, endPoint y: 202, distance: 97.4
click at [355, 202] on div "Accounting that actually moves you forward" at bounding box center [372, 168] width 745 height 237
click at [355, 221] on p "Just expert guidance for exactly what you need - from taxes and bookkeeping to …" at bounding box center [501, 241] width 369 height 41
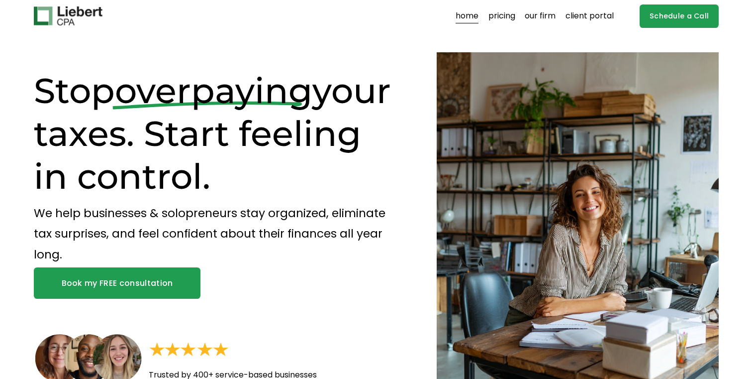
scroll to position [0, 0]
